Goal: Information Seeking & Learning: Learn about a topic

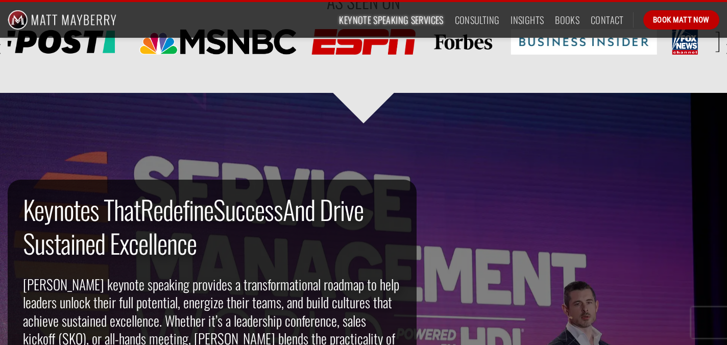
scroll to position [646, 0]
